Goal: Find specific page/section: Find specific page/section

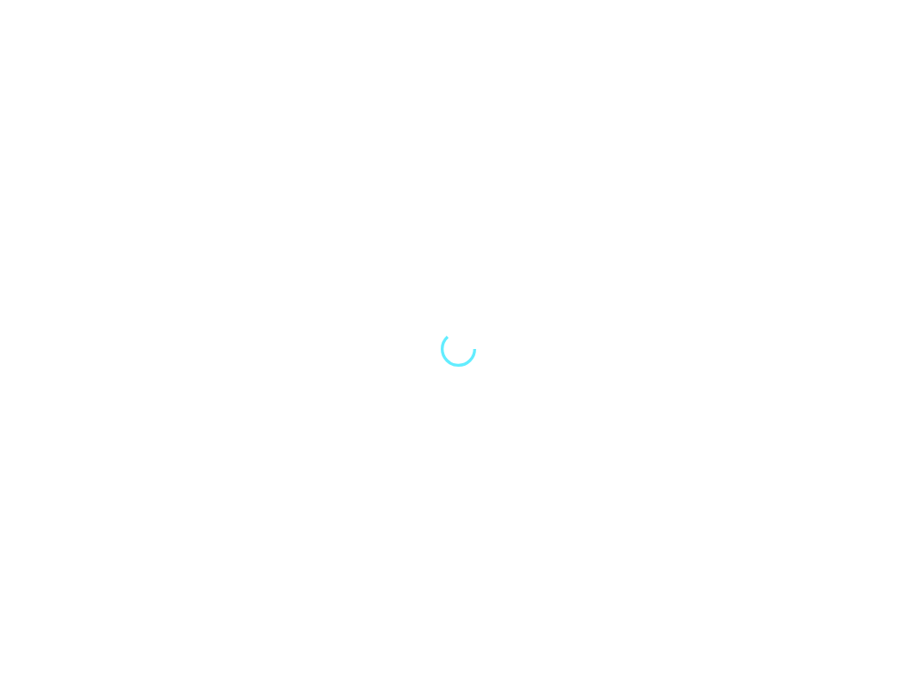
select select "Song"
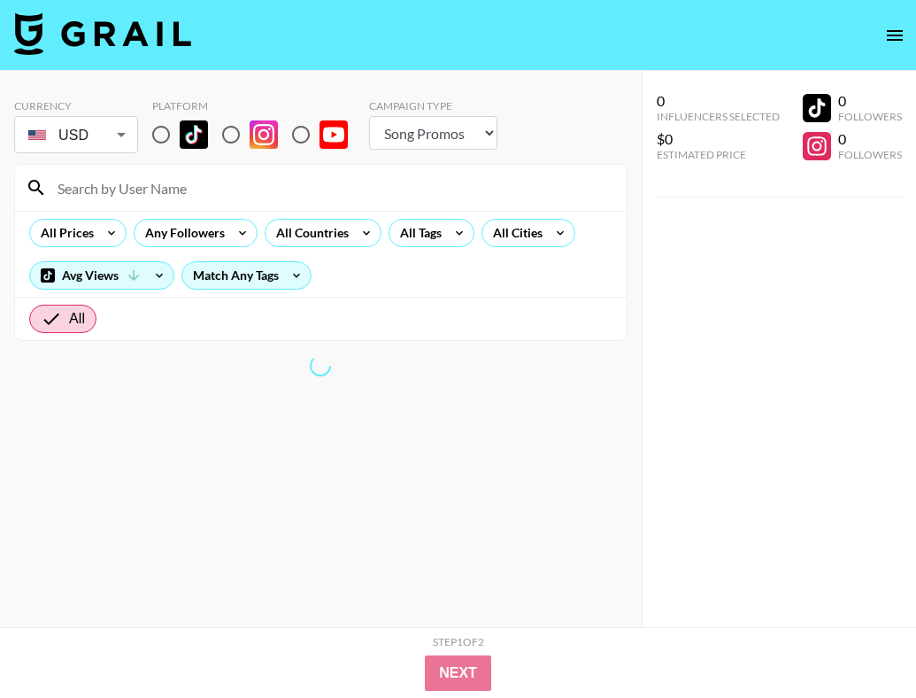
click at [168, 187] on input at bounding box center [331, 188] width 569 height 28
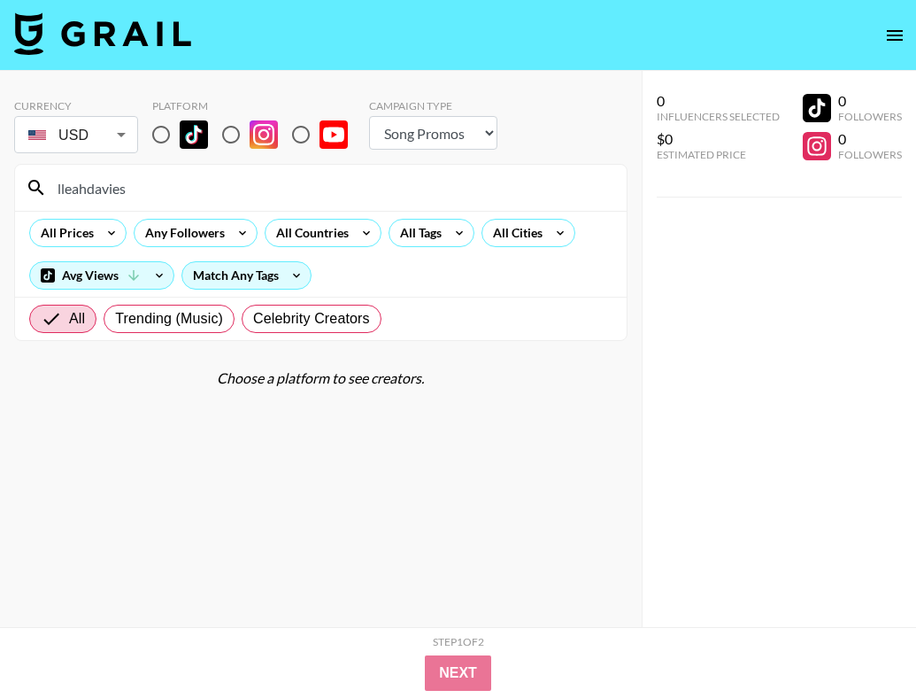
type input "lleahdavies"
click at [156, 129] on input "radio" at bounding box center [161, 134] width 37 height 37
radio input "true"
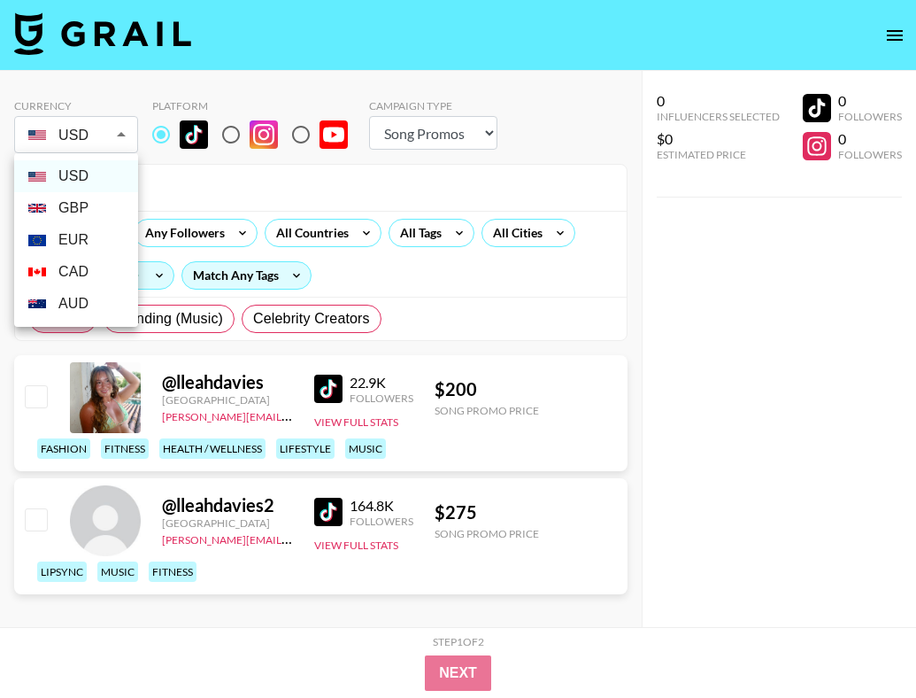
click at [84, 141] on body "Currency USD USD ​ Platform Campaign Type Choose Type... Song Promos Brand Prom…" at bounding box center [458, 384] width 916 height 768
click at [76, 206] on li "GBP" at bounding box center [76, 208] width 124 height 32
type input "GBP"
